Goal: Task Accomplishment & Management: Manage account settings

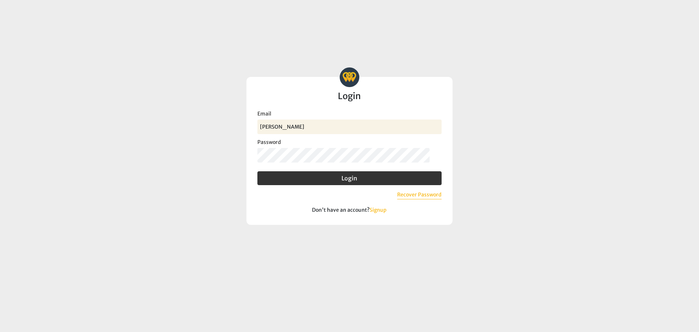
type input "[PERSON_NAME]"
click at [257, 171] on button "Login" at bounding box center [349, 178] width 184 height 14
click at [309, 134] on input "[PERSON_NAME]" at bounding box center [349, 126] width 184 height 15
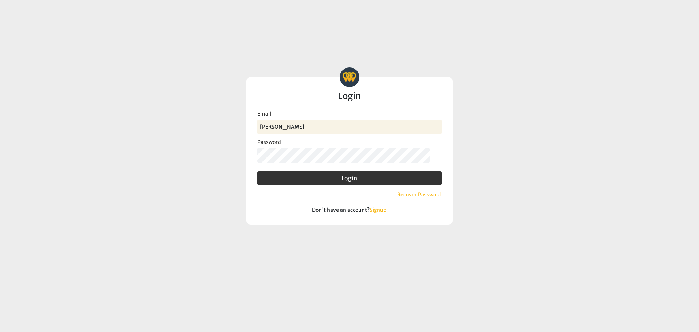
click at [309, 134] on input "[PERSON_NAME]" at bounding box center [349, 126] width 184 height 15
type input "[PERSON_NAME][EMAIL_ADDRESS][DOMAIN_NAME]"
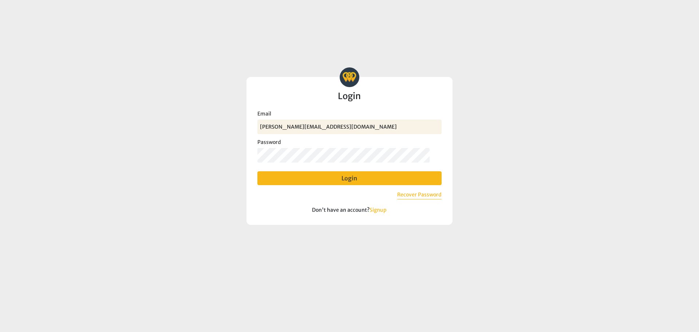
click at [326, 179] on button "Login" at bounding box center [349, 178] width 184 height 14
